Goal: Browse casually: Explore the website without a specific task or goal

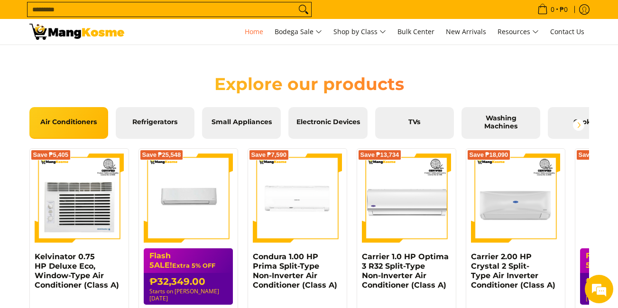
scroll to position [1018, 0]
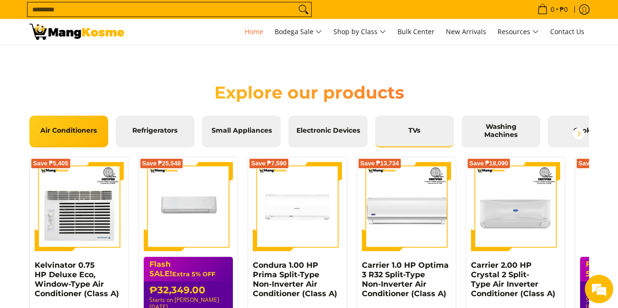
click at [388, 121] on link "TVs" at bounding box center [414, 132] width 79 height 32
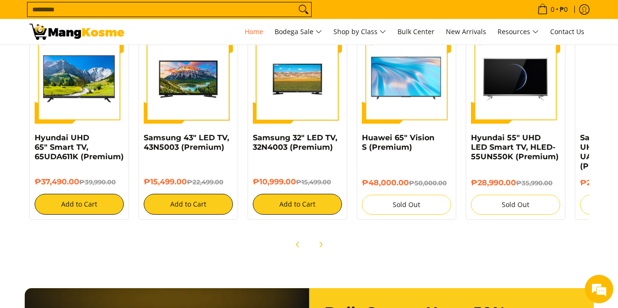
scroll to position [1141, 0]
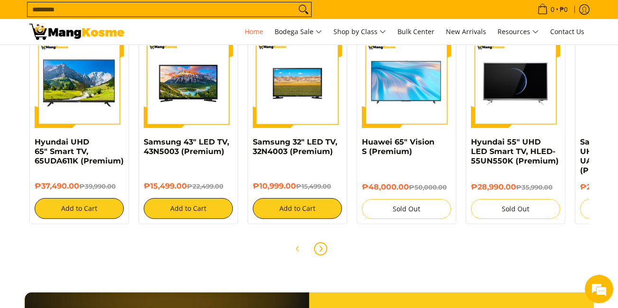
click at [316, 253] on button "Next" at bounding box center [320, 248] width 21 height 21
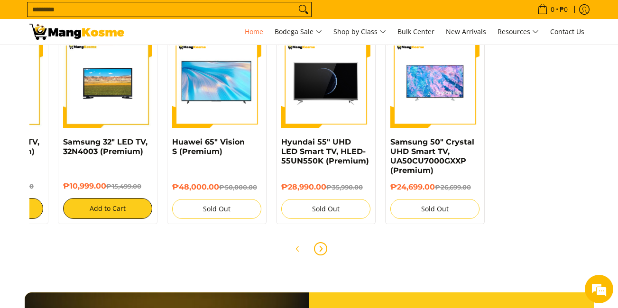
scroll to position [0, 1130]
click at [316, 253] on button "Next" at bounding box center [320, 248] width 21 height 21
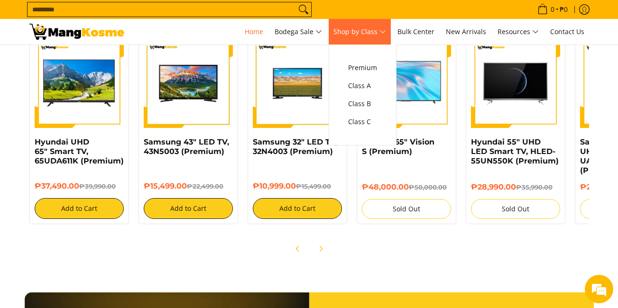
click at [376, 36] on span "Shop by Class" at bounding box center [359, 32] width 53 height 12
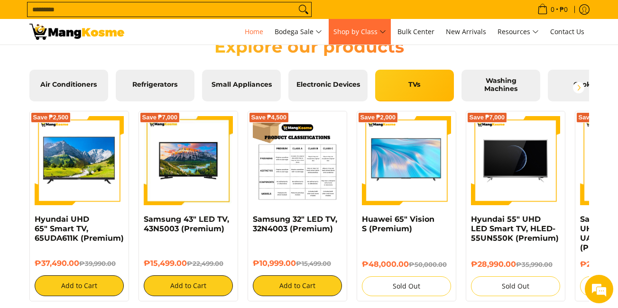
click at [289, 180] on img at bounding box center [297, 160] width 89 height 89
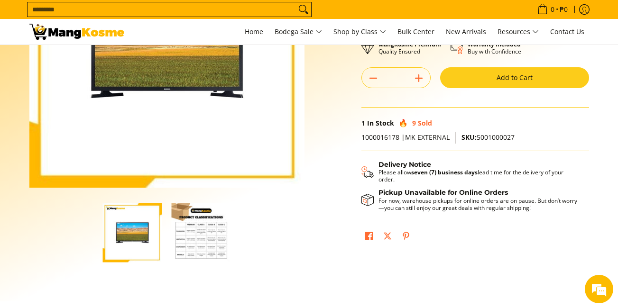
scroll to position [154, 0]
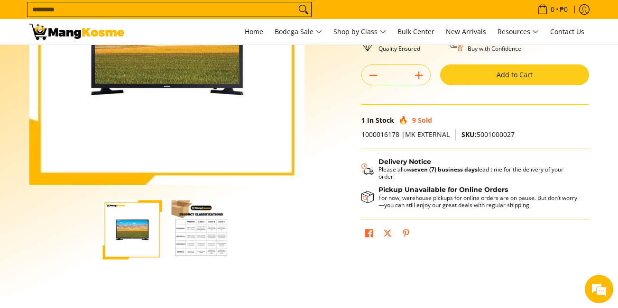
click at [194, 228] on img "button" at bounding box center [201, 229] width 59 height 59
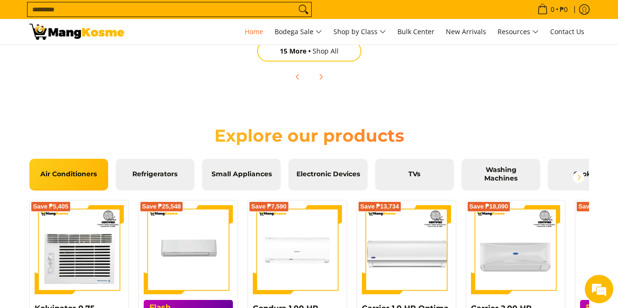
scroll to position [965, 0]
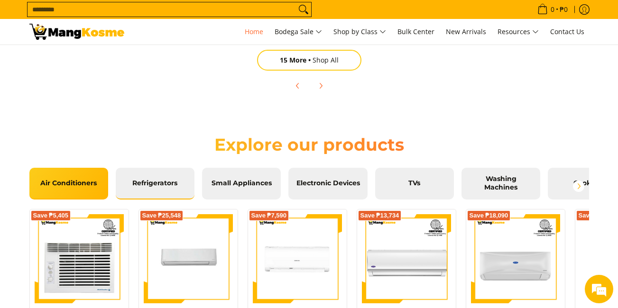
click at [178, 181] on span "Refrigerators" at bounding box center [155, 183] width 64 height 9
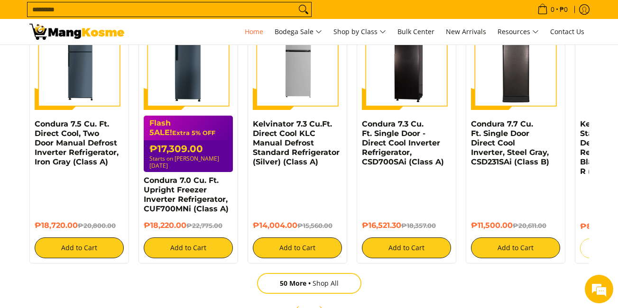
scroll to position [1154, 0]
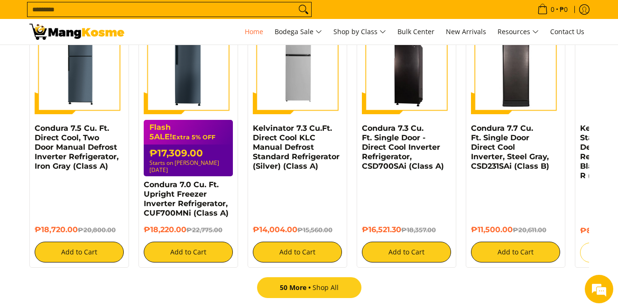
click at [306, 283] on span "50 More" at bounding box center [296, 287] width 33 height 9
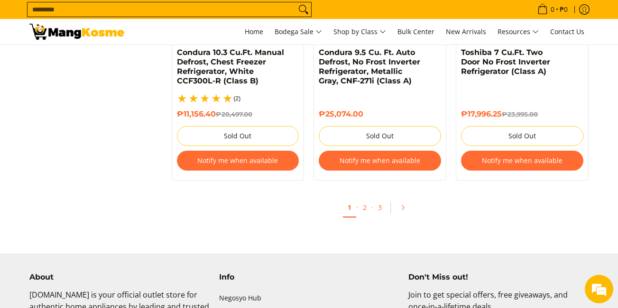
scroll to position [2135, 0]
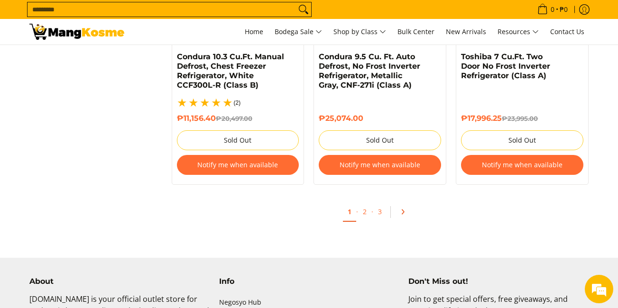
click at [404, 204] on link "Pagination" at bounding box center [405, 212] width 23 height 16
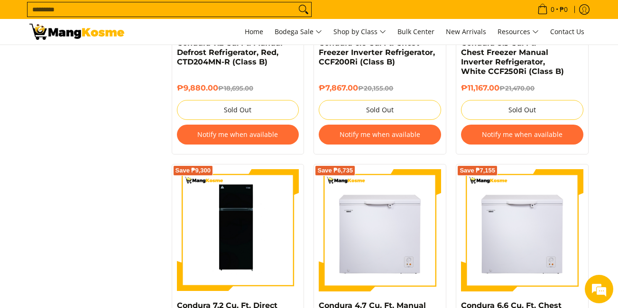
scroll to position [828, 0]
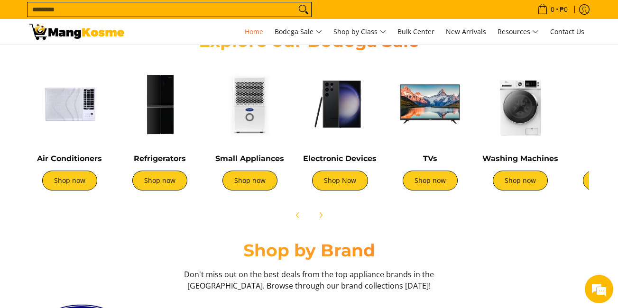
scroll to position [0, 754]
click at [264, 140] on img at bounding box center [249, 104] width 81 height 81
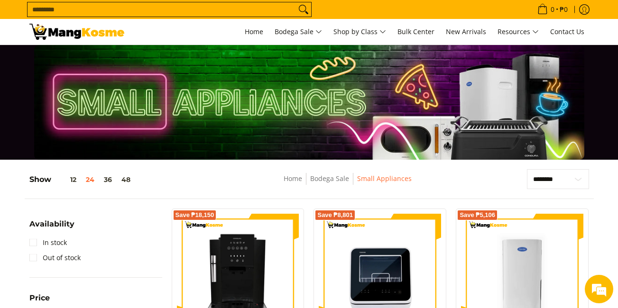
click at [42, 35] on img at bounding box center [76, 32] width 95 height 16
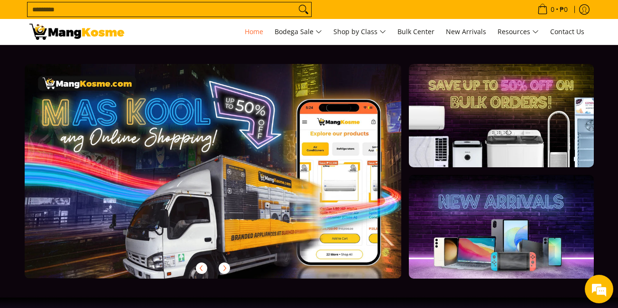
click at [460, 222] on link at bounding box center [501, 226] width 184 height 103
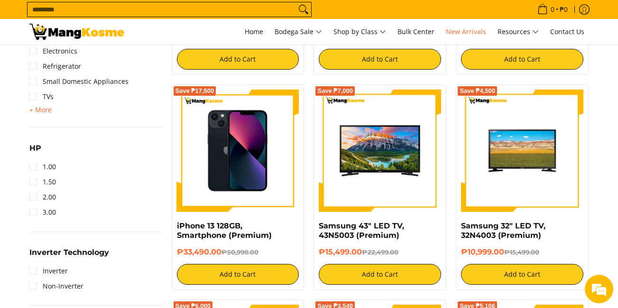
scroll to position [553, 0]
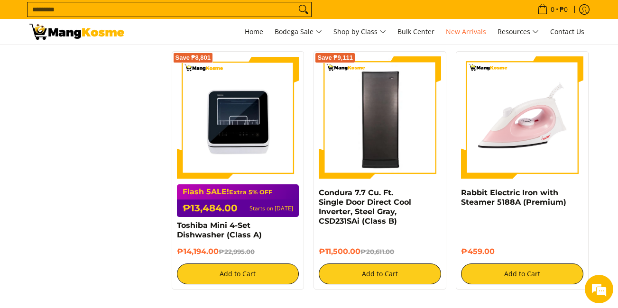
scroll to position [1616, 0]
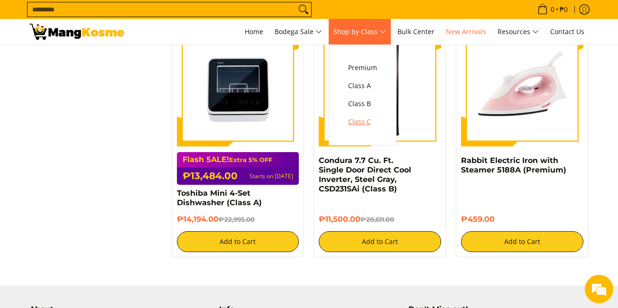
click at [360, 118] on span "Class C" at bounding box center [362, 122] width 29 height 12
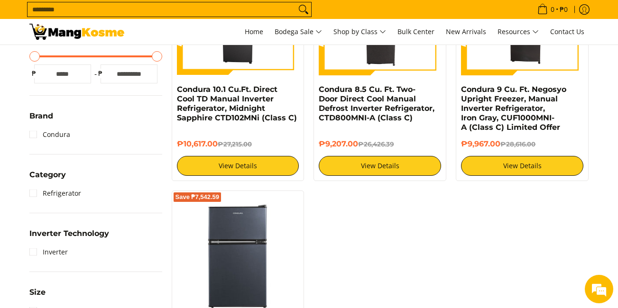
scroll to position [378, 0]
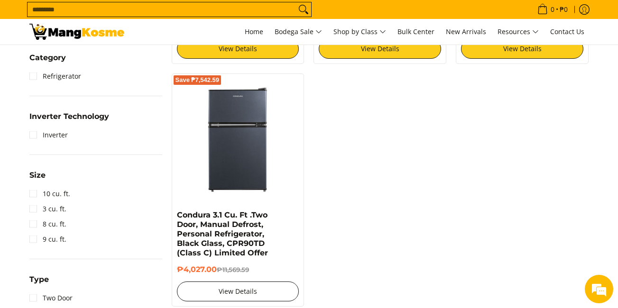
click at [273, 285] on link "View Details" at bounding box center [238, 292] width 122 height 20
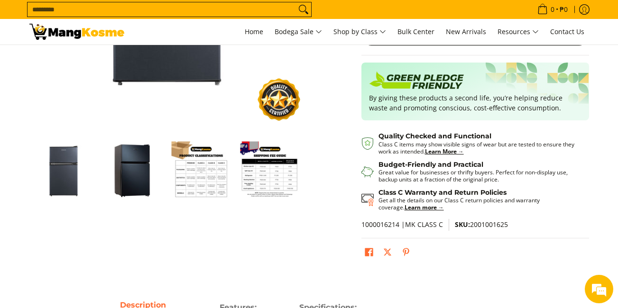
scroll to position [211, 0]
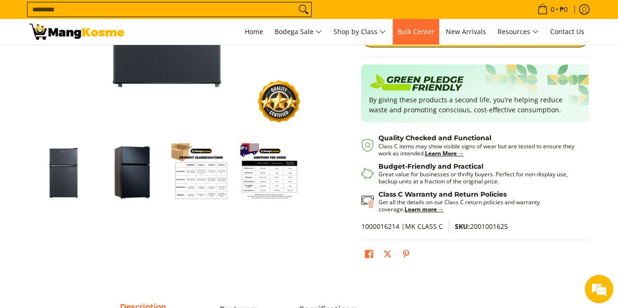
click at [432, 31] on span "Bulk Center" at bounding box center [415, 31] width 37 height 9
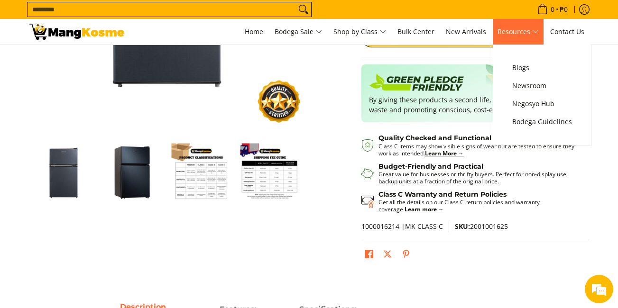
click at [526, 29] on span "Resources" at bounding box center [517, 32] width 41 height 12
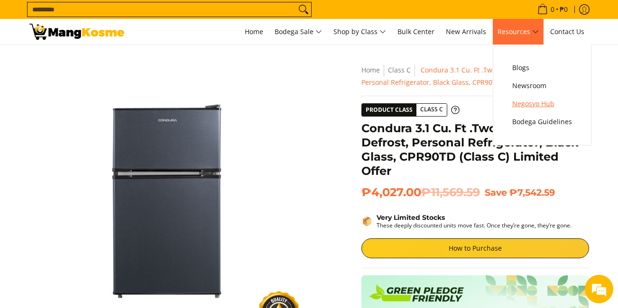
click at [520, 98] on span "Negosyo Hub" at bounding box center [542, 104] width 60 height 12
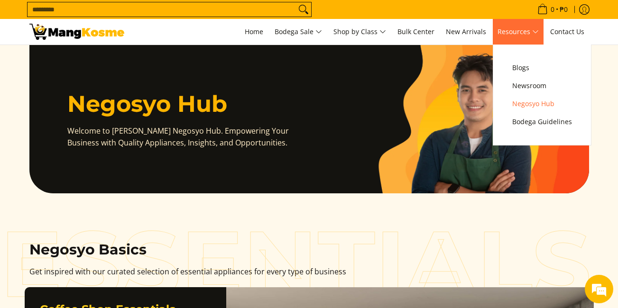
click at [514, 39] on link "Resources" at bounding box center [517, 32] width 51 height 26
click at [532, 119] on span "Bodega Guidelines" at bounding box center [542, 122] width 60 height 12
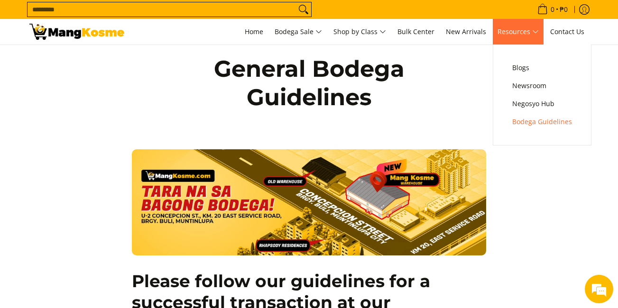
click at [518, 36] on span "Resources" at bounding box center [517, 32] width 41 height 12
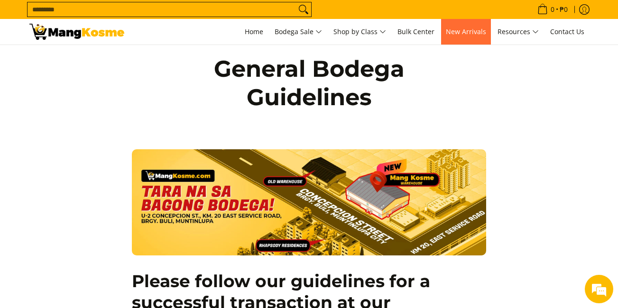
click at [472, 37] on link "New Arrivals" at bounding box center [466, 32] width 50 height 26
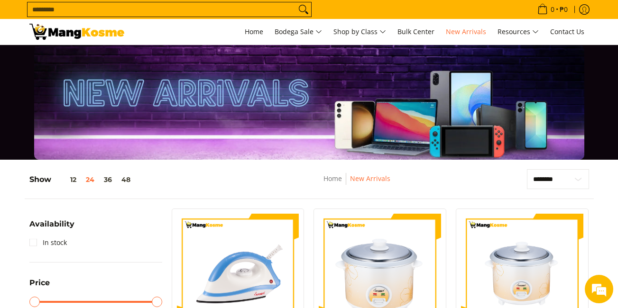
click at [234, 43] on nav "0 Log in Create an Account Search... Home" at bounding box center [361, 32] width 455 height 26
click at [252, 31] on span "Home" at bounding box center [254, 31] width 18 height 9
